Goal: Navigation & Orientation: Find specific page/section

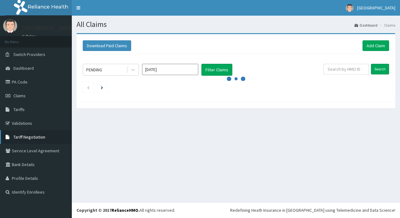
click at [34, 137] on span "Tariff Negotiation" at bounding box center [29, 137] width 32 height 6
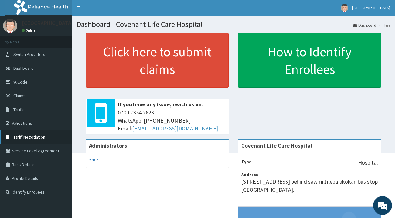
click at [41, 138] on span "Tariff Negotiation" at bounding box center [29, 137] width 32 height 6
